Goal: Transaction & Acquisition: Obtain resource

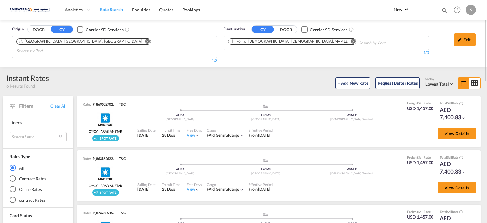
click at [351, 39] on md-icon "Remove" at bounding box center [353, 41] width 5 height 5
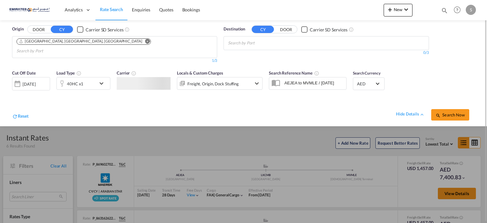
click at [279, 42] on body "Analytics Dashboard Rate Search Enquiries Quotes Bookings" at bounding box center [243, 111] width 487 height 223
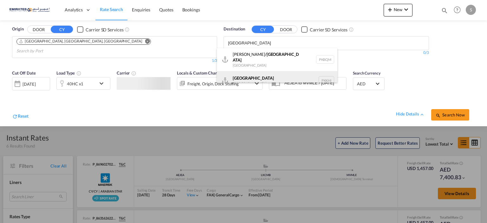
type input "[GEOGRAPHIC_DATA]"
click at [267, 78] on div "Karachi [GEOGRAPHIC_DATA] PKKHI" at bounding box center [277, 80] width 121 height 19
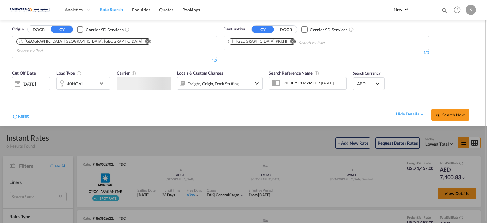
click at [98, 77] on div "40HC x1" at bounding box center [83, 83] width 54 height 13
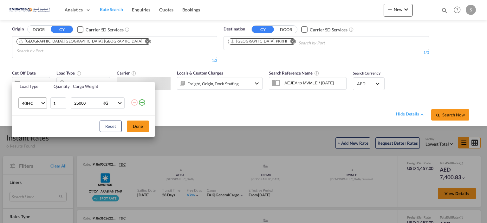
click at [35, 102] on span "40HC" at bounding box center [31, 103] width 18 height 6
click at [43, 74] on md-option "20GP" at bounding box center [37, 72] width 43 height 15
click at [42, 76] on div "Load Type Quantity Cargo Weight 20GP 1 25000 KG KG Load type addition is restri…" at bounding box center [243, 111] width 487 height 223
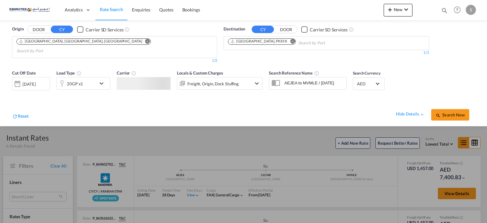
click at [36, 81] on div "[DATE]" at bounding box center [29, 84] width 13 height 6
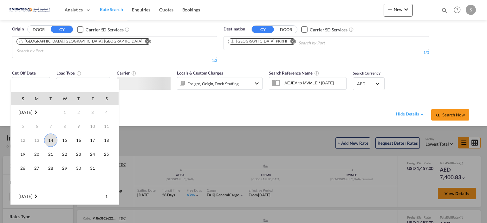
click at [53, 138] on span "14" at bounding box center [50, 140] width 13 height 13
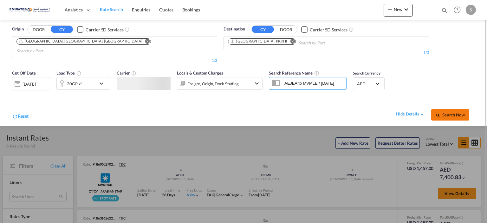
click at [444, 109] on button "Search Now" at bounding box center [450, 114] width 38 height 11
click at [445, 112] on span "Search Now" at bounding box center [450, 114] width 29 height 5
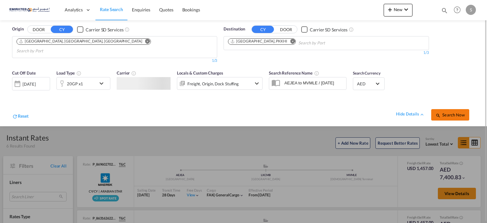
click at [445, 112] on span "Search Now" at bounding box center [450, 114] width 29 height 5
click at [446, 112] on span "Search Now" at bounding box center [450, 114] width 29 height 5
click at [445, 112] on span "Search Now" at bounding box center [450, 114] width 29 height 5
click at [141, 9] on span "Enquiries" at bounding box center [141, 9] width 18 height 5
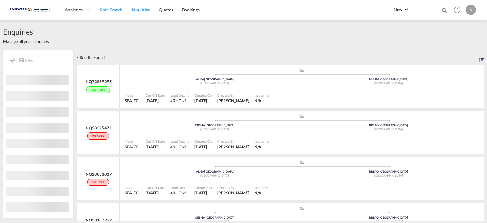
click at [105, 8] on span "Rate Search" at bounding box center [111, 9] width 23 height 5
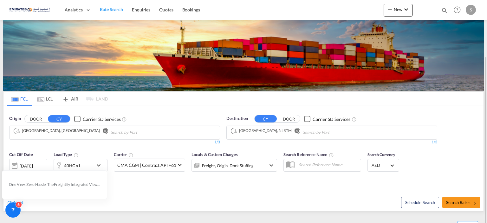
scroll to position [32, 0]
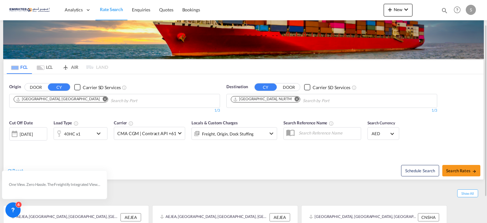
click at [295, 99] on md-icon "Remove" at bounding box center [297, 99] width 5 height 5
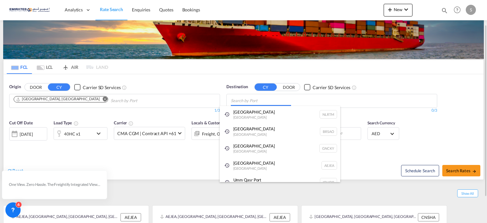
click at [274, 101] on body "Analytics Dashboard Rate Search Enquiries Quotes Bookings" at bounding box center [243, 111] width 487 height 223
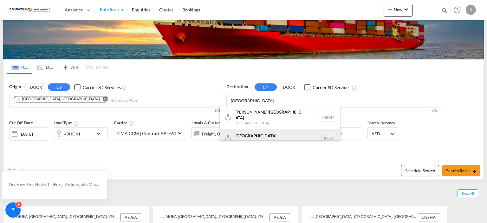
type input "[GEOGRAPHIC_DATA]"
click at [260, 132] on div "Karachi [GEOGRAPHIC_DATA] PKKHI" at bounding box center [280, 138] width 121 height 19
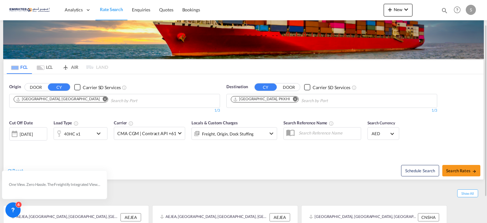
click at [98, 132] on md-icon "icon-chevron-down" at bounding box center [100, 134] width 11 height 8
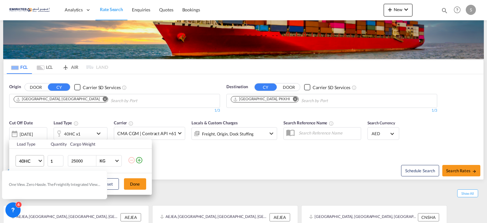
click at [39, 158] on md-select-value "40HC" at bounding box center [30, 160] width 25 height 11
click at [37, 132] on md-option "20GP" at bounding box center [35, 130] width 43 height 15
click at [199, 156] on div "Load Type Quantity Cargo Weight 20GP 1 25000 KG KG Load type addition is restri…" at bounding box center [243, 111] width 487 height 223
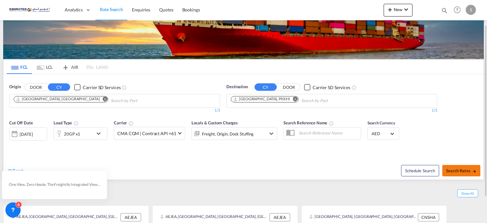
click at [459, 174] on button "Search Rates" at bounding box center [462, 170] width 38 height 11
type input "[GEOGRAPHIC_DATA] to PKKHI / [DATE]"
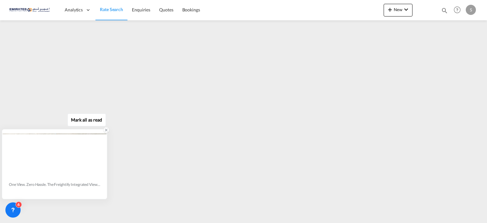
click at [105, 129] on icon at bounding box center [106, 130] width 4 height 4
